Goal: Information Seeking & Learning: Learn about a topic

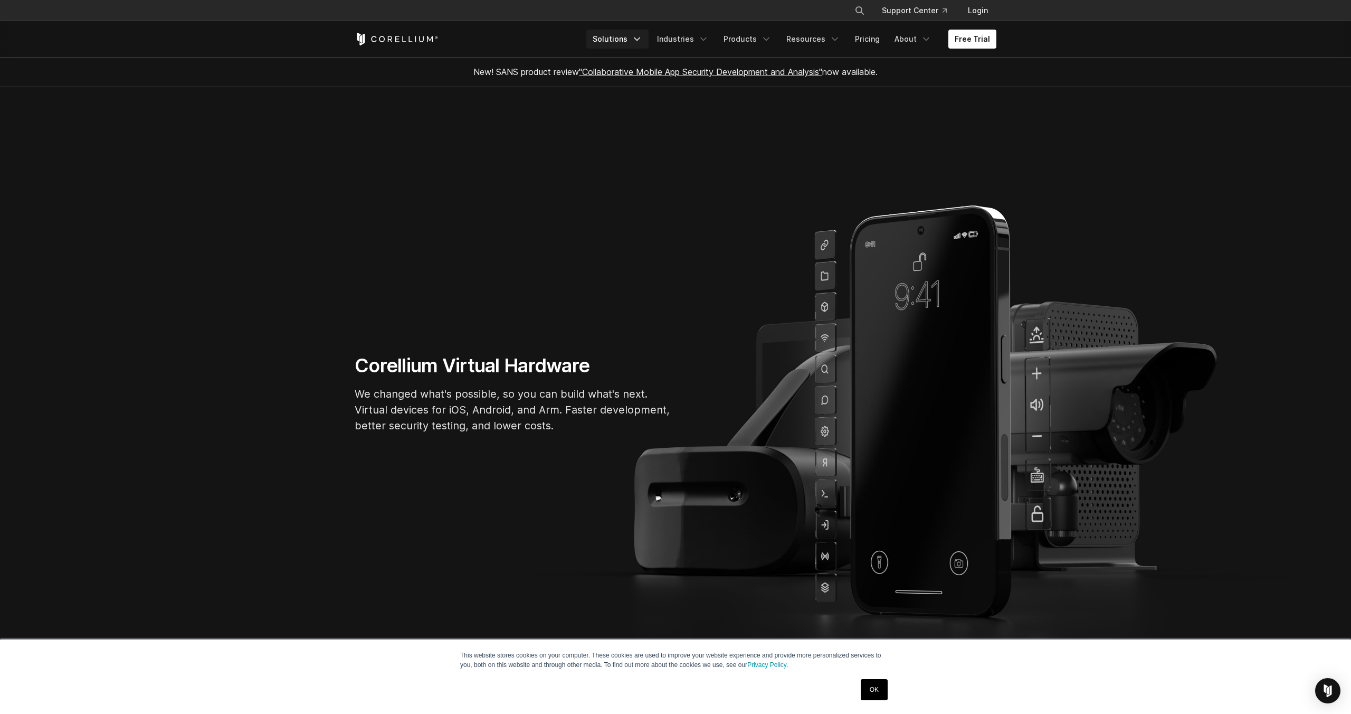
click at [638, 41] on link "Solutions" at bounding box center [617, 39] width 62 height 19
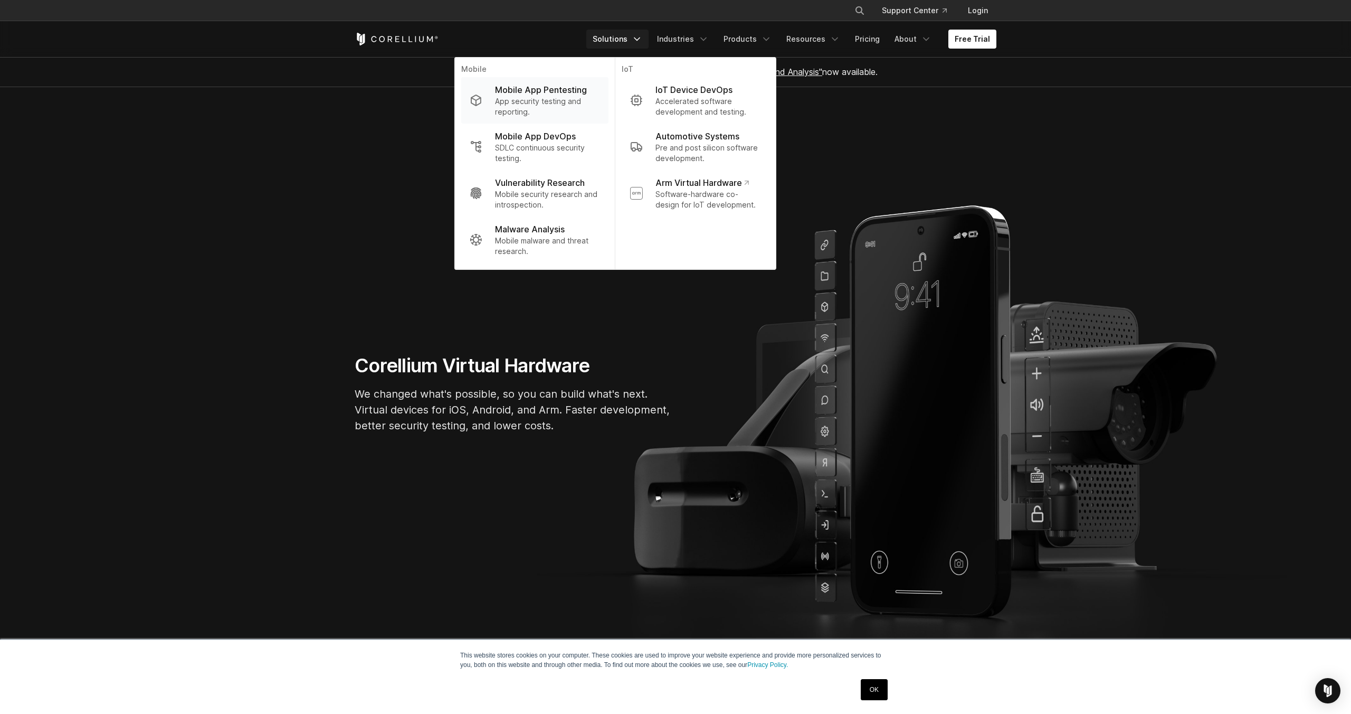
click at [541, 107] on p "App security testing and reporting." at bounding box center [547, 106] width 105 height 21
